Goal: Task Accomplishment & Management: Manage account settings

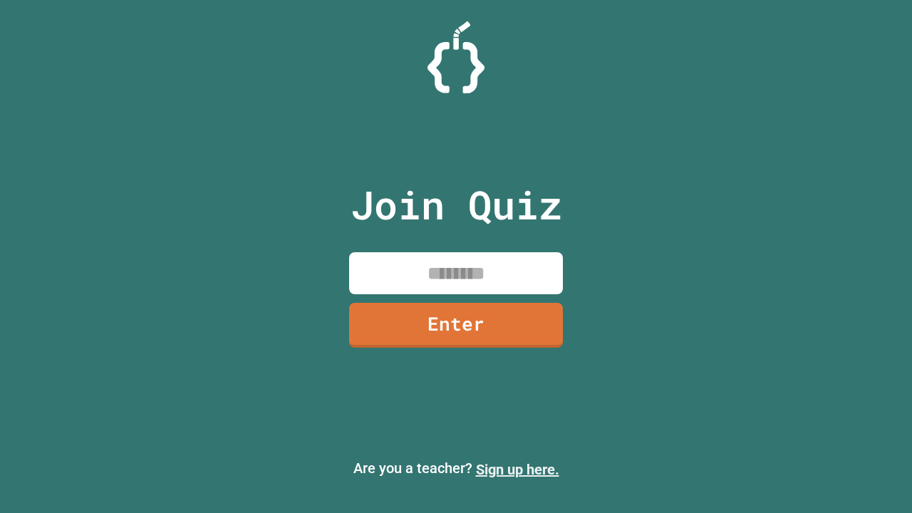
click at [517, 469] on link "Sign up here." at bounding box center [517, 469] width 83 height 17
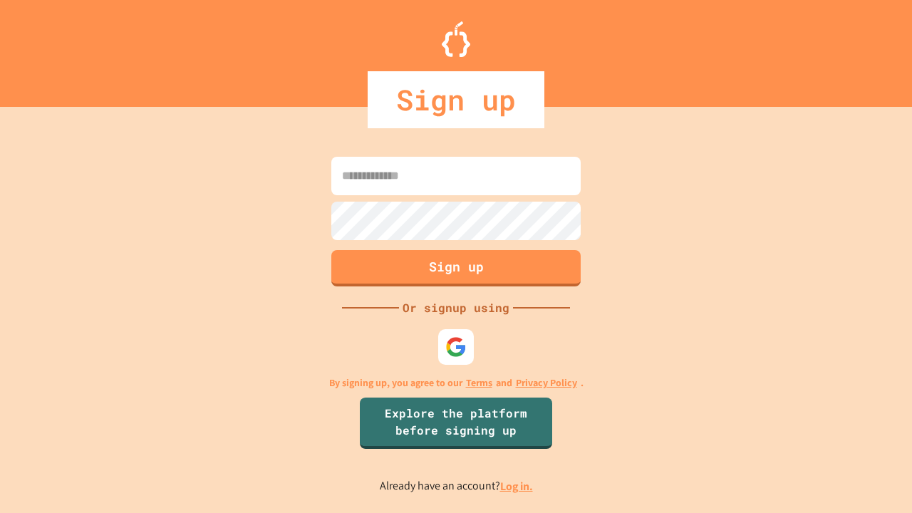
click at [517, 486] on link "Log in." at bounding box center [516, 486] width 33 height 15
